Goal: Use online tool/utility: Utilize a website feature to perform a specific function

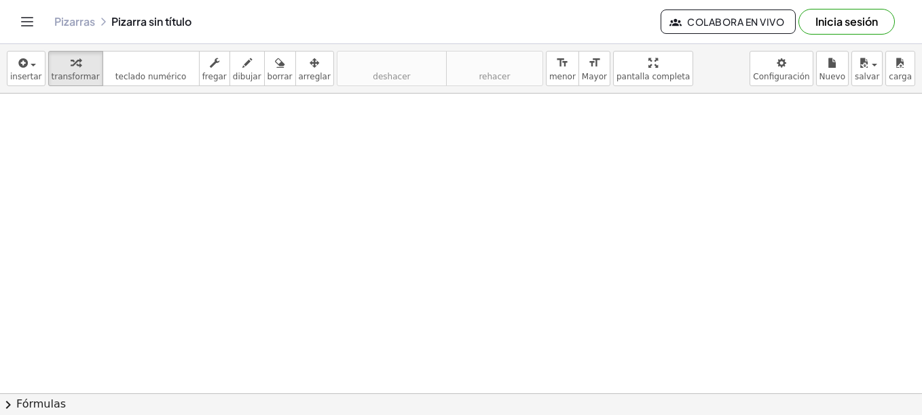
drag, startPoint x: 220, startPoint y: 130, endPoint x: 263, endPoint y: 130, distance: 43.4
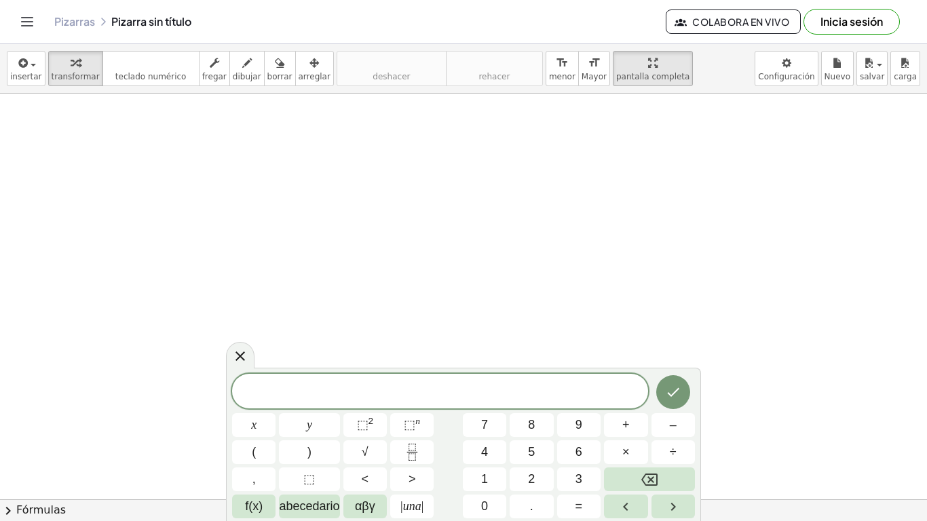
drag, startPoint x: 621, startPoint y: 55, endPoint x: 624, endPoint y: 126, distance: 70.7
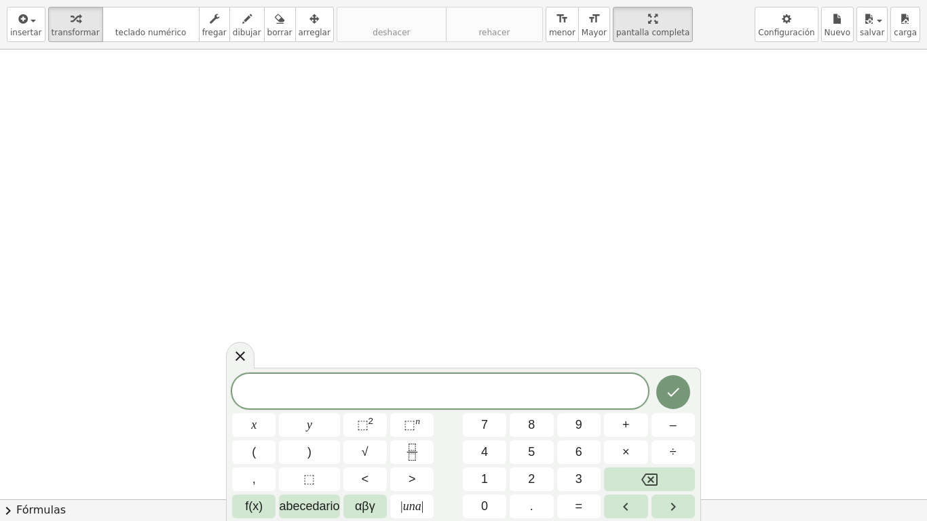
click at [624, 126] on div "insertar select one: Math Expression Function Text Youtube Video Graphing Geome…" at bounding box center [463, 260] width 927 height 521
click at [300, 123] on div at bounding box center [463, 500] width 927 height 900
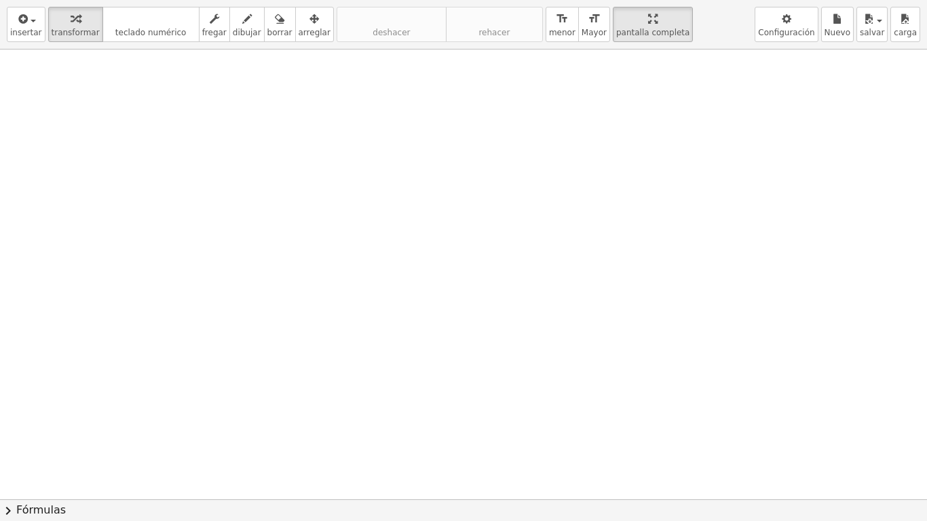
drag, startPoint x: 270, startPoint y: 105, endPoint x: 233, endPoint y: 126, distance: 42.3
click at [233, 126] on div at bounding box center [463, 500] width 927 height 900
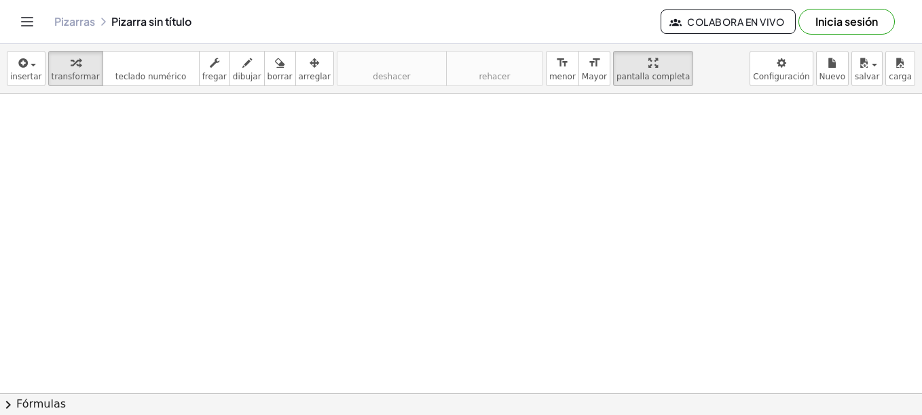
click at [164, 21] on div "Pizarras Pizarra sin título" at bounding box center [357, 22] width 606 height 14
click at [31, 77] on span "insertar" at bounding box center [26, 77] width 32 height 10
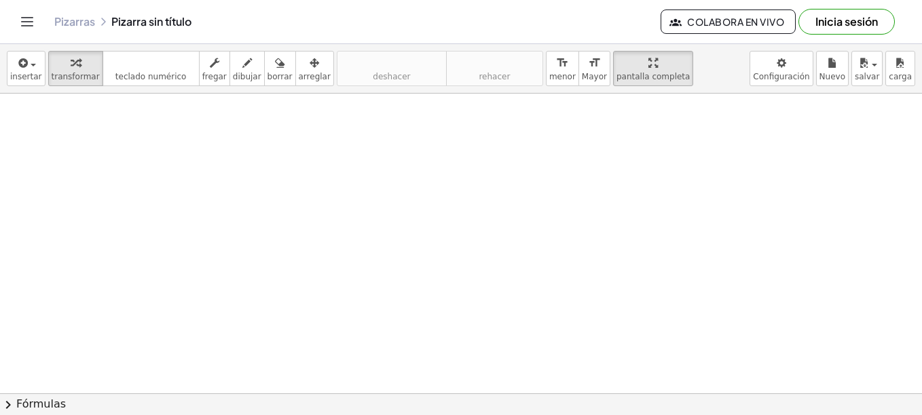
drag, startPoint x: 187, startPoint y: 112, endPoint x: 128, endPoint y: 162, distance: 76.6
click at [172, 76] on button "teclado teclado numérico" at bounding box center [151, 68] width 97 height 35
click at [462, 244] on div at bounding box center [461, 394] width 922 height 600
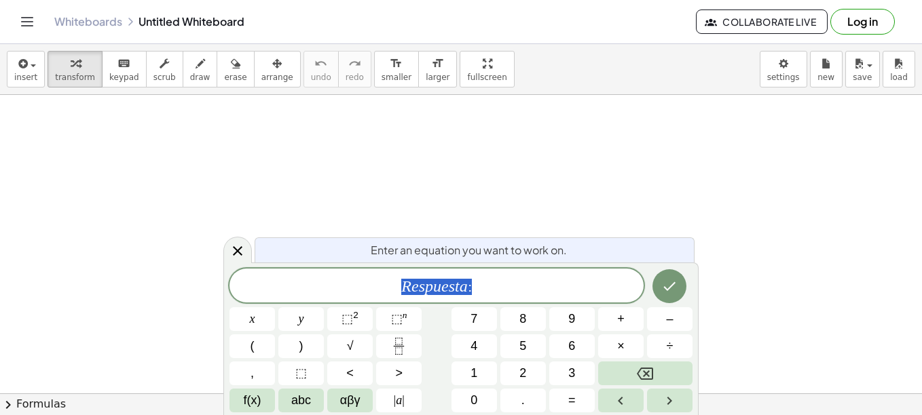
drag, startPoint x: 491, startPoint y: 291, endPoint x: 346, endPoint y: 267, distance: 147.1
click at [347, 267] on div "**********" at bounding box center [460, 339] width 475 height 153
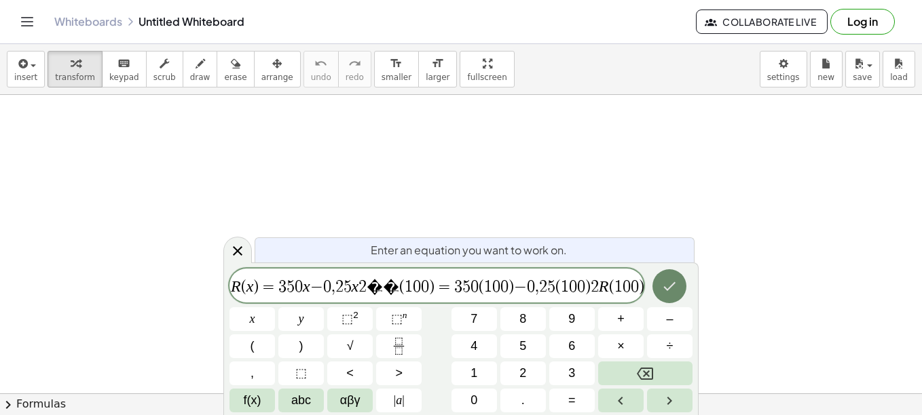
click at [678, 286] on icon "Done" at bounding box center [669, 286] width 16 height 16
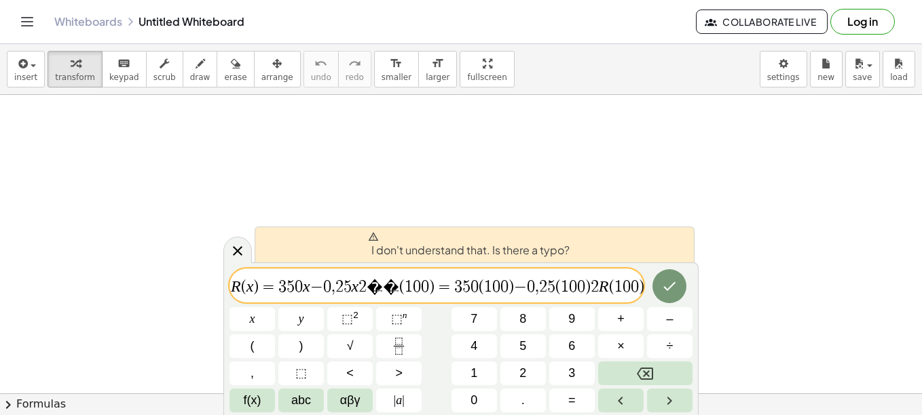
click at [522, 253] on span "I don't understand that. Is there a typo?" at bounding box center [469, 244] width 202 height 27
drag, startPoint x: 522, startPoint y: 253, endPoint x: 496, endPoint y: 248, distance: 26.2
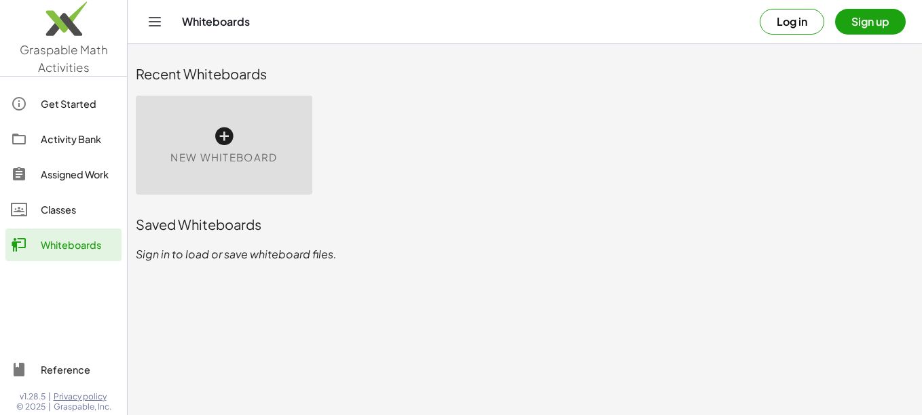
click at [220, 134] on icon at bounding box center [224, 137] width 22 height 22
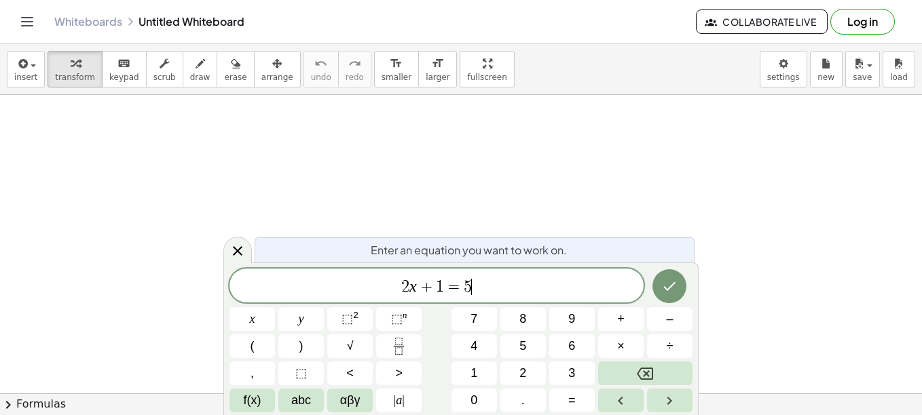
click at [495, 284] on span "2 x + 1 = 5 ​" at bounding box center [436, 287] width 414 height 19
drag, startPoint x: 496, startPoint y: 286, endPoint x: 277, endPoint y: 276, distance: 219.5
click at [277, 276] on div "****** 2 x + 1 = 5 ​" at bounding box center [436, 286] width 414 height 34
click at [528, 287] on span "2 x + 1 = 5 ​" at bounding box center [436, 287] width 414 height 19
drag, startPoint x: 506, startPoint y: 299, endPoint x: 283, endPoint y: 283, distance: 223.2
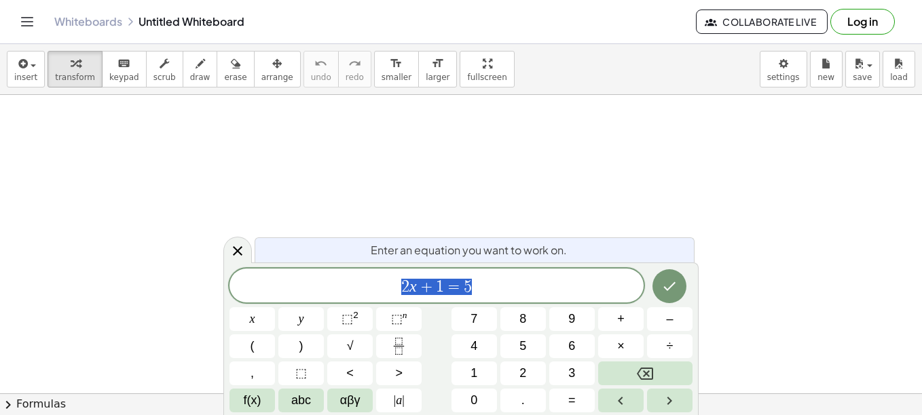
click at [292, 282] on div "****** 2 x + 1 = 5" at bounding box center [436, 286] width 414 height 34
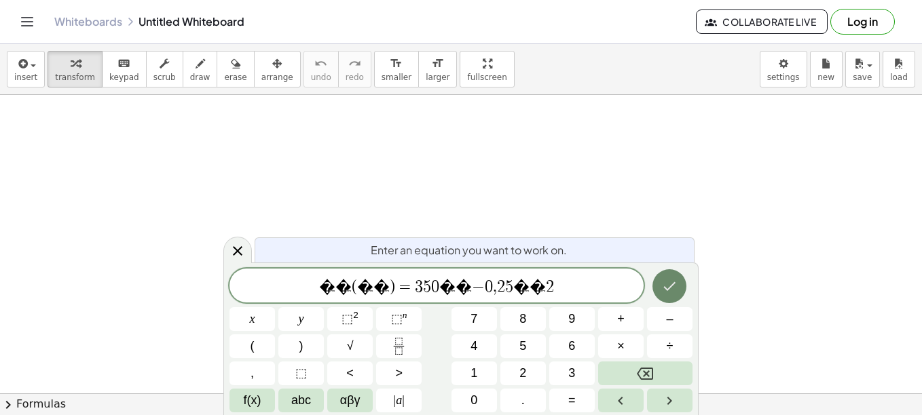
click at [674, 291] on icon "Done" at bounding box center [669, 286] width 16 height 16
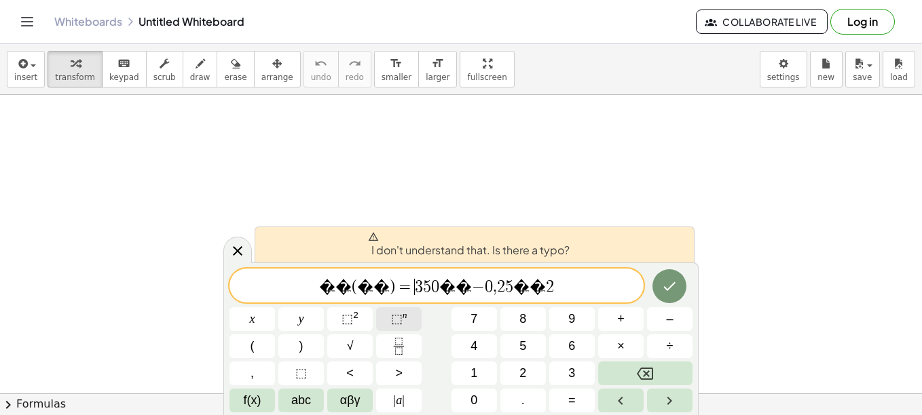
drag, startPoint x: 411, startPoint y: 288, endPoint x: 416, endPoint y: 309, distance: 21.6
click at [409, 289] on span "=" at bounding box center [405, 287] width 20 height 16
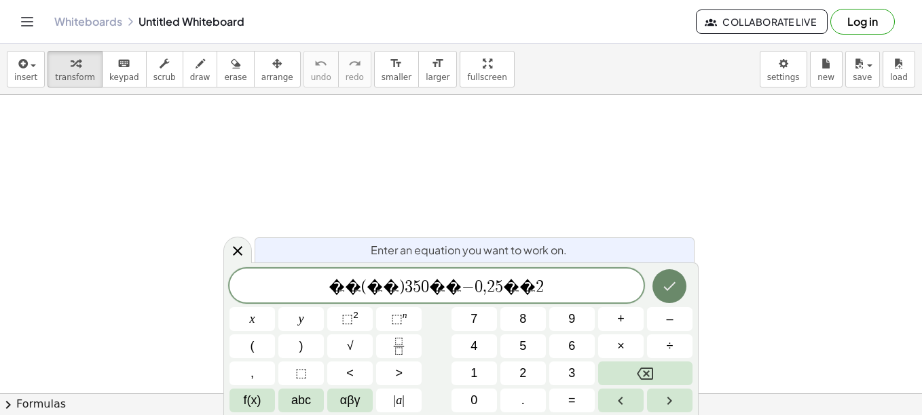
click at [674, 280] on icon "Done" at bounding box center [669, 286] width 16 height 16
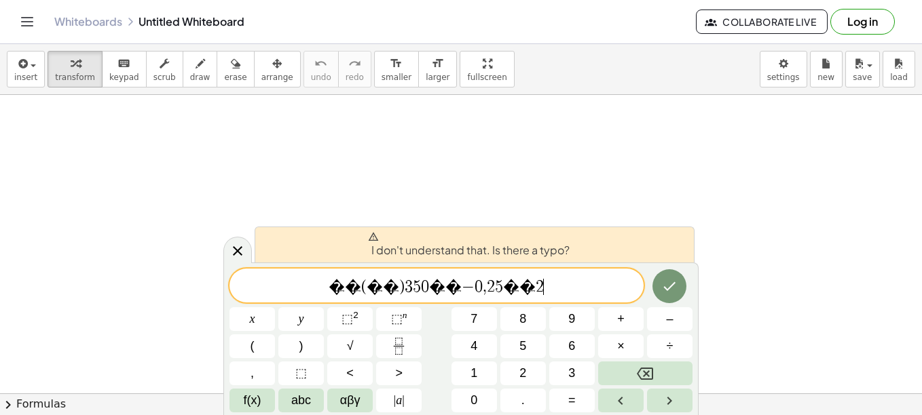
click at [561, 284] on span "� � ( � � ) 3 5 0 � � − 0 , 2 5 � � 2 ​" at bounding box center [436, 287] width 414 height 19
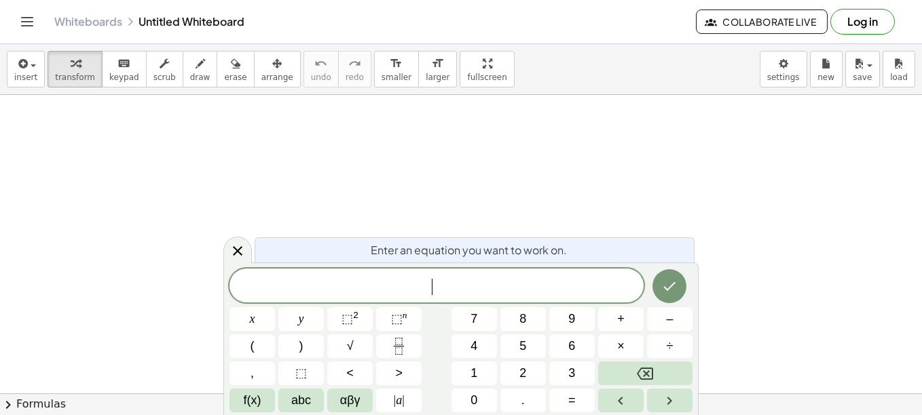
click at [462, 156] on div at bounding box center [461, 393] width 922 height 597
